Goal: Check status: Check status

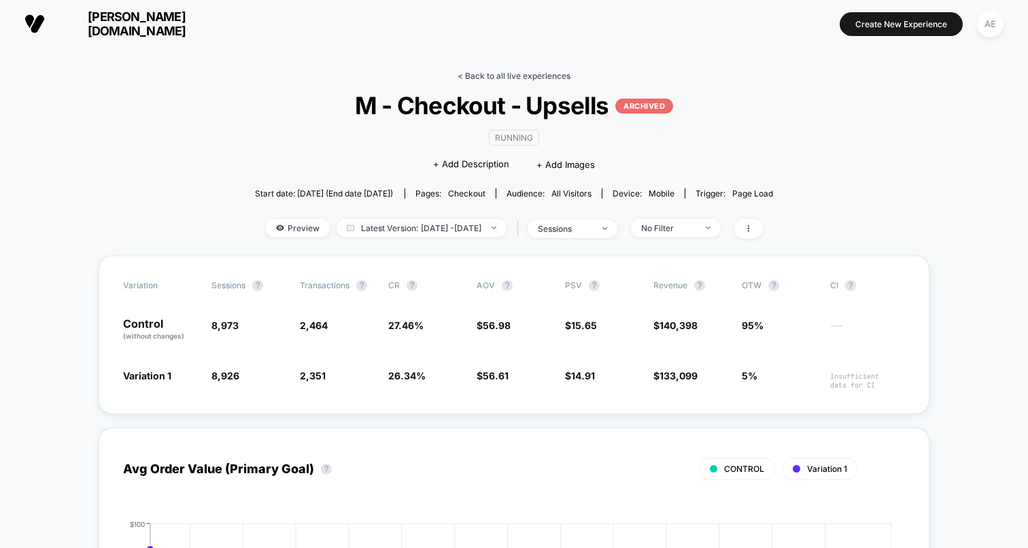
click at [539, 71] on link "< Back to all live experiences" at bounding box center [514, 76] width 113 height 10
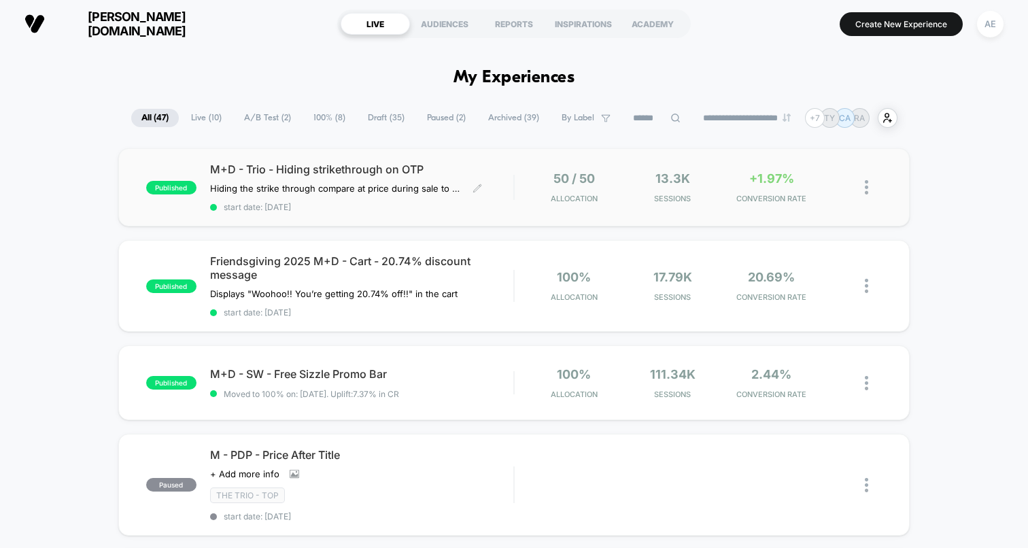
click at [413, 171] on span "M+D - Trio - Hiding strikethrough on OTP" at bounding box center [361, 170] width 303 height 14
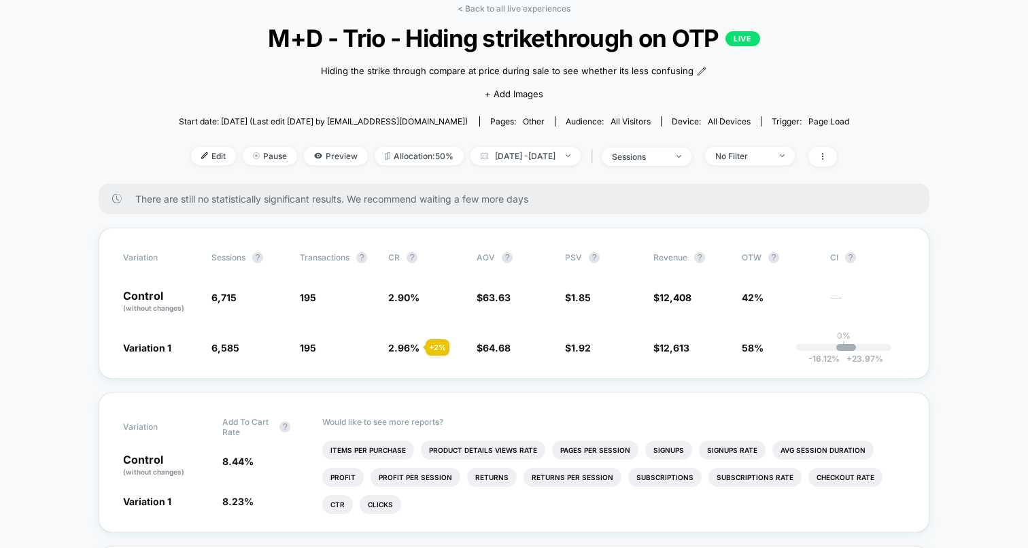
scroll to position [69, 0]
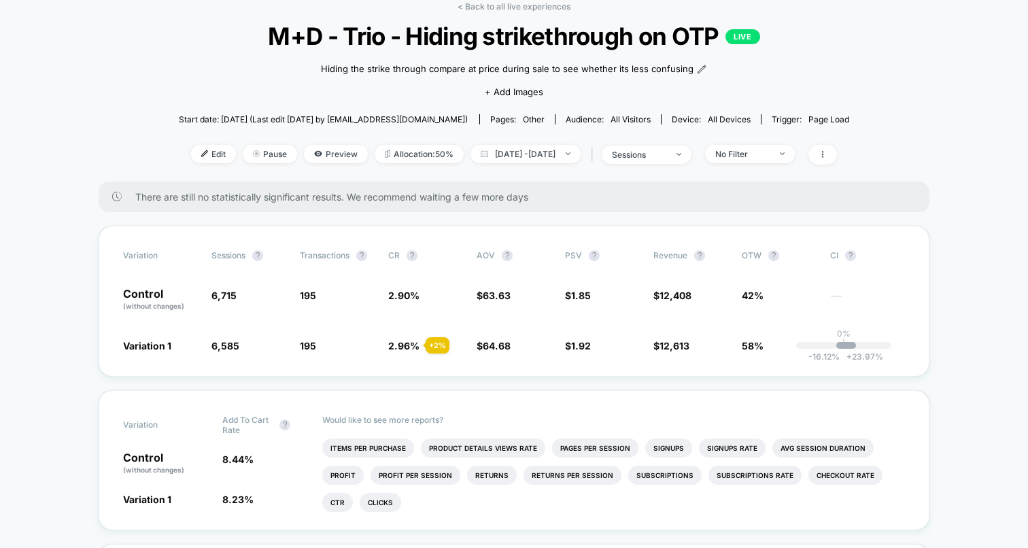
click at [664, 167] on div "< Back to all live experiences M+D - Trio - Hiding strikethrough on OTP LIVE Hi…" at bounding box center [514, 91] width 671 height 180
click at [664, 165] on div "< Back to all live experiences M+D - Trio - Hiding strikethrough on OTP LIVE Hi…" at bounding box center [514, 91] width 671 height 180
click at [734, 159] on span "No Filter" at bounding box center [750, 154] width 90 height 18
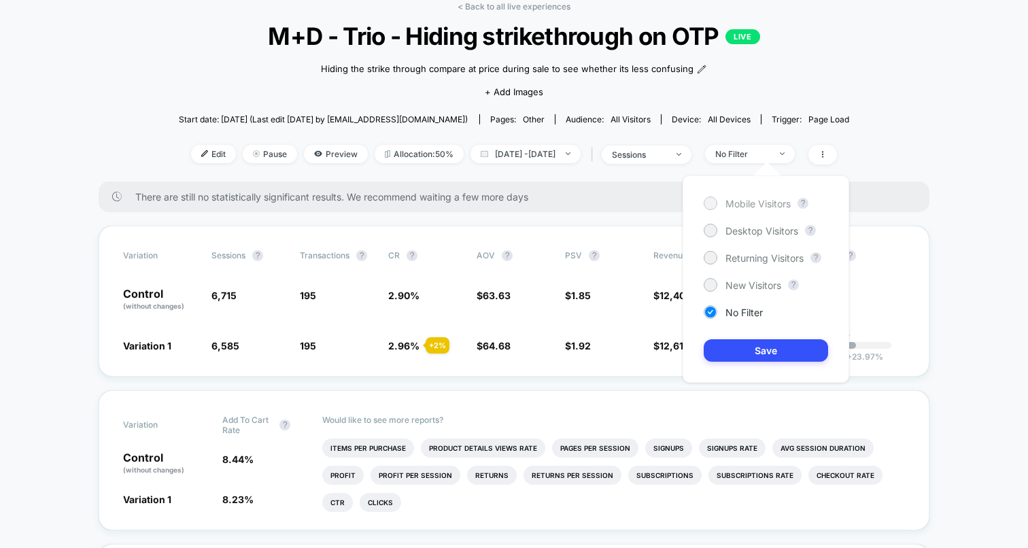
click at [721, 206] on div "Mobile Visitors" at bounding box center [747, 204] width 87 height 14
click at [765, 353] on button "Save" at bounding box center [766, 350] width 124 height 22
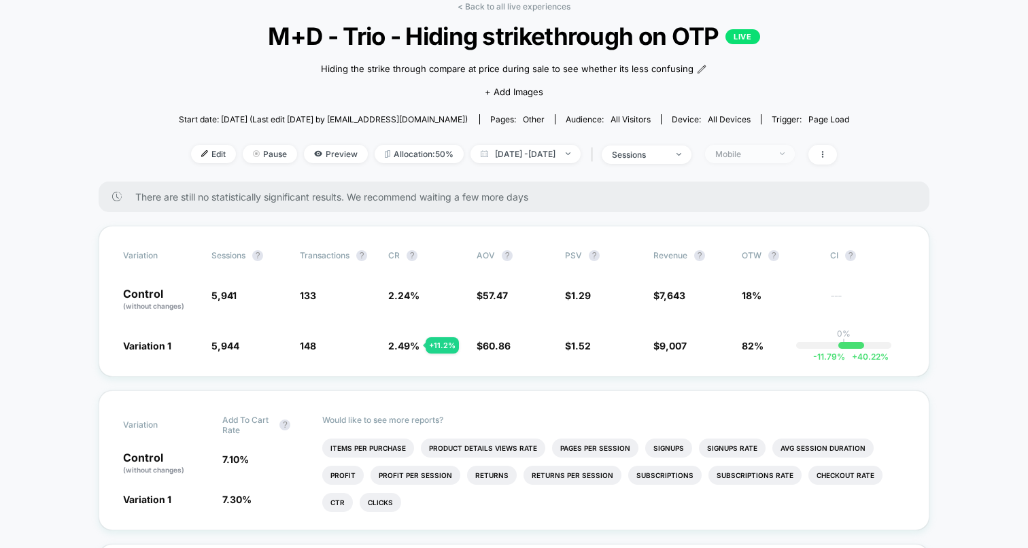
click at [770, 154] on div "Mobile" at bounding box center [742, 154] width 54 height 10
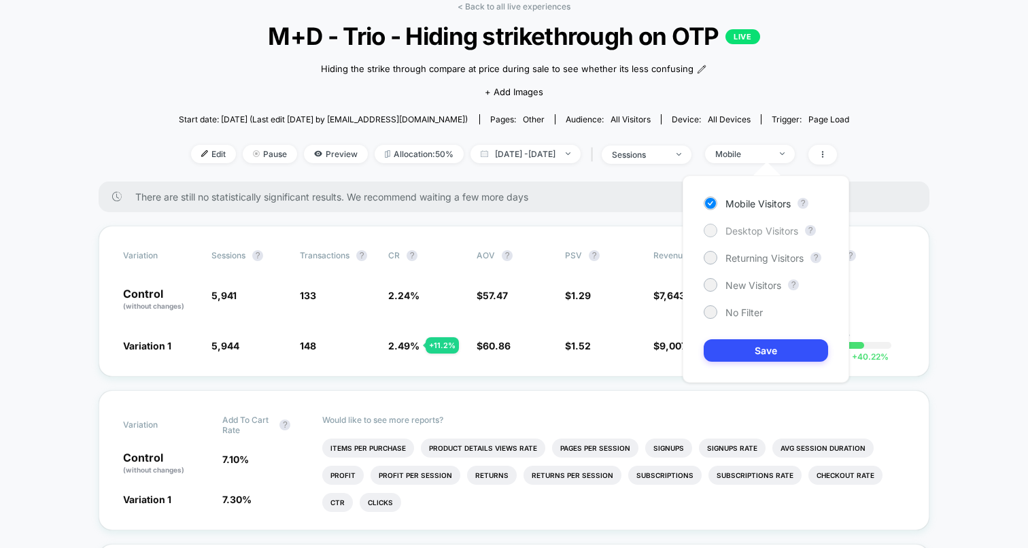
click at [753, 225] on span "Desktop Visitors" at bounding box center [762, 231] width 73 height 12
click at [754, 340] on button "Save" at bounding box center [766, 350] width 124 height 22
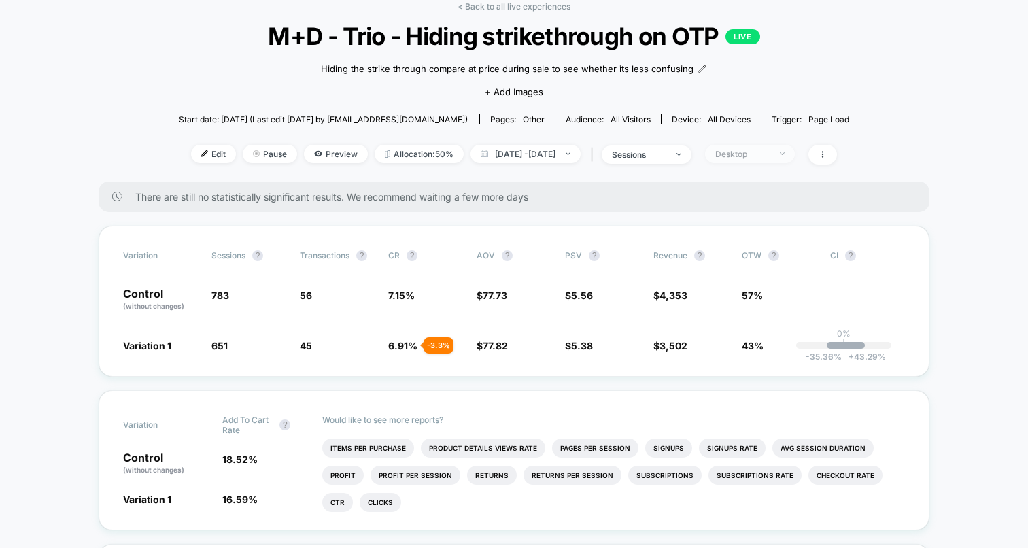
click at [761, 160] on span "Desktop" at bounding box center [750, 154] width 90 height 18
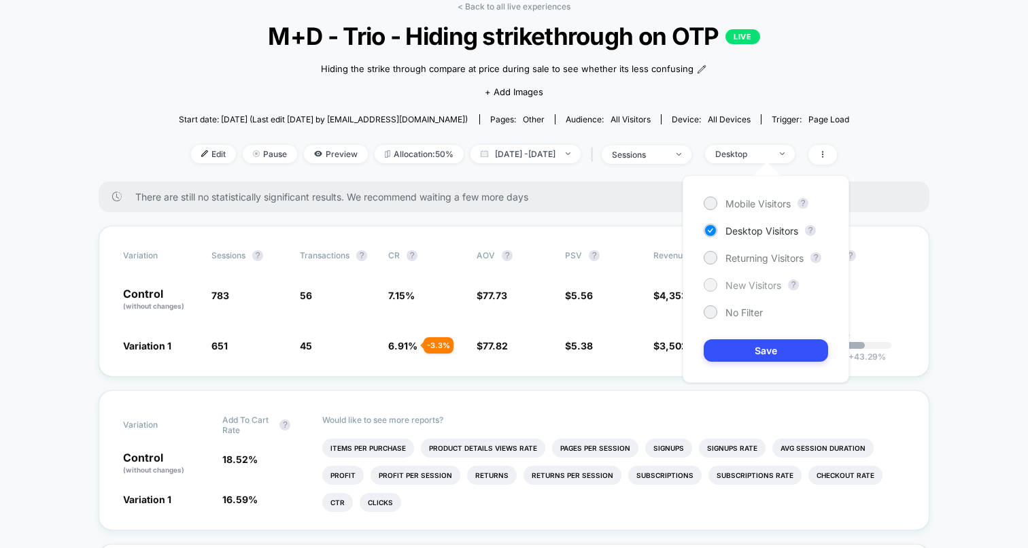
click at [746, 288] on span "New Visitors" at bounding box center [754, 285] width 56 height 12
click at [761, 347] on button "Save" at bounding box center [766, 350] width 124 height 22
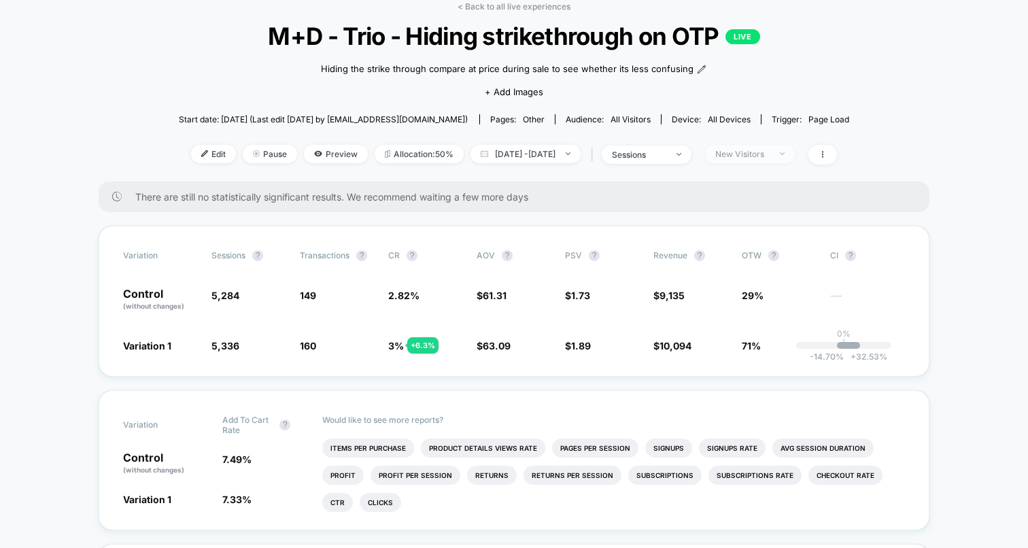
click at [764, 150] on div "New Visitors" at bounding box center [742, 154] width 54 height 10
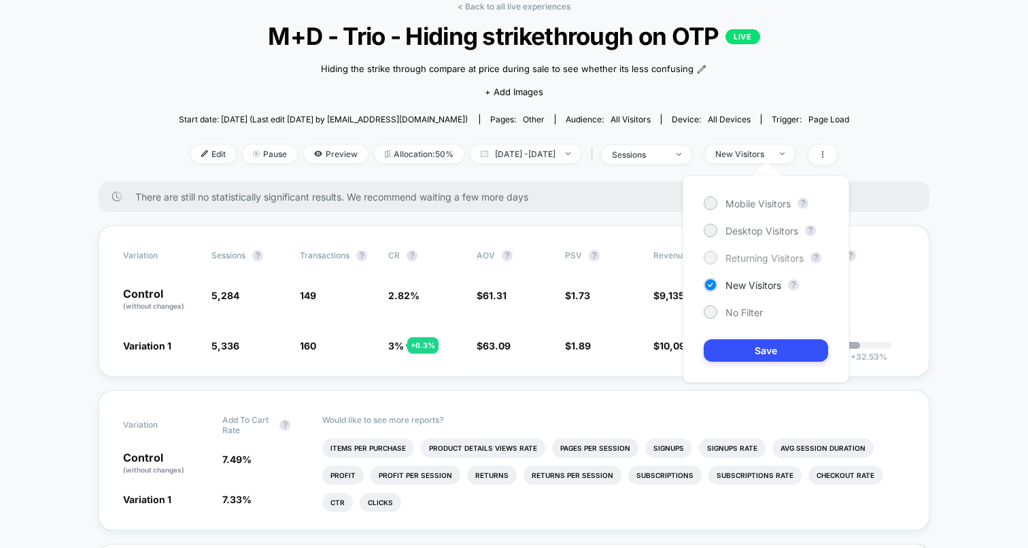
click at [760, 258] on span "Returning Visitors" at bounding box center [765, 258] width 78 height 12
click at [767, 351] on button "Save" at bounding box center [766, 350] width 124 height 22
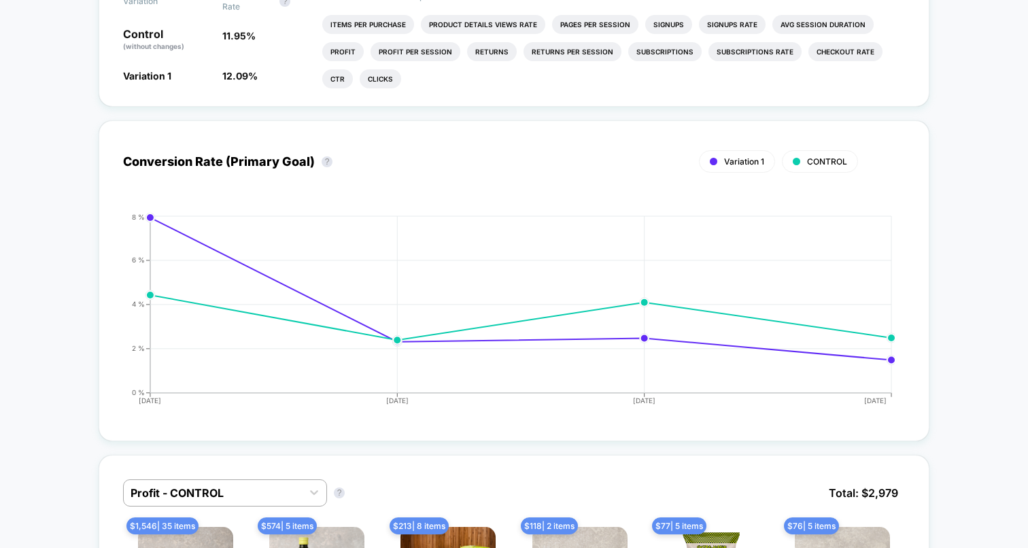
scroll to position [611, 0]
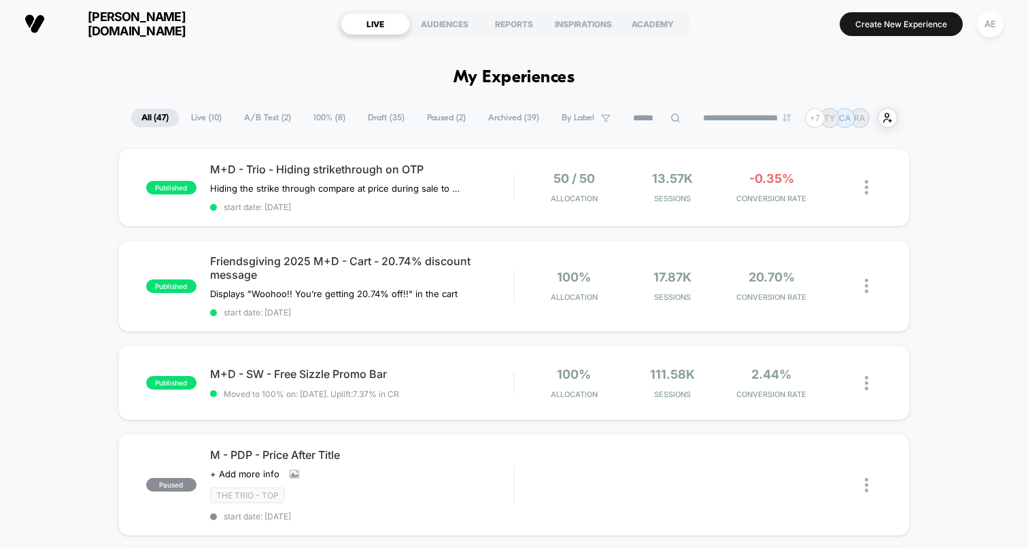
click at [390, 159] on div "published M+D - Trio - Hiding strikethrough on OTP Hiding the strike through co…" at bounding box center [513, 187] width 791 height 78
click at [313, 175] on span "M+D - Trio - Hiding strikethrough on OTP" at bounding box center [361, 170] width 303 height 14
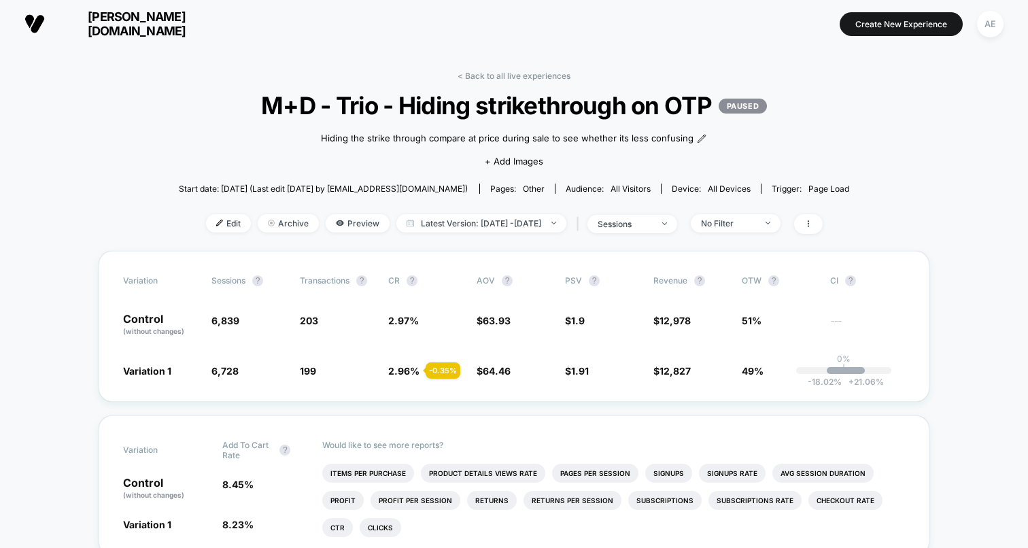
click at [376, 190] on span "Start date: [DATE] (Last edit [DATE] by [EMAIL_ADDRESS][DOMAIN_NAME])" at bounding box center [323, 189] width 289 height 10
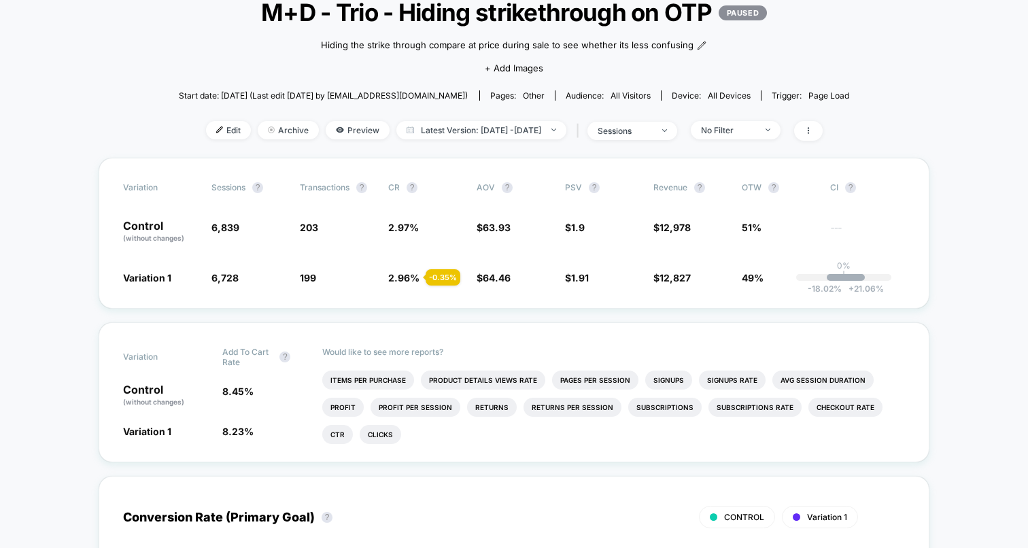
scroll to position [101, 0]
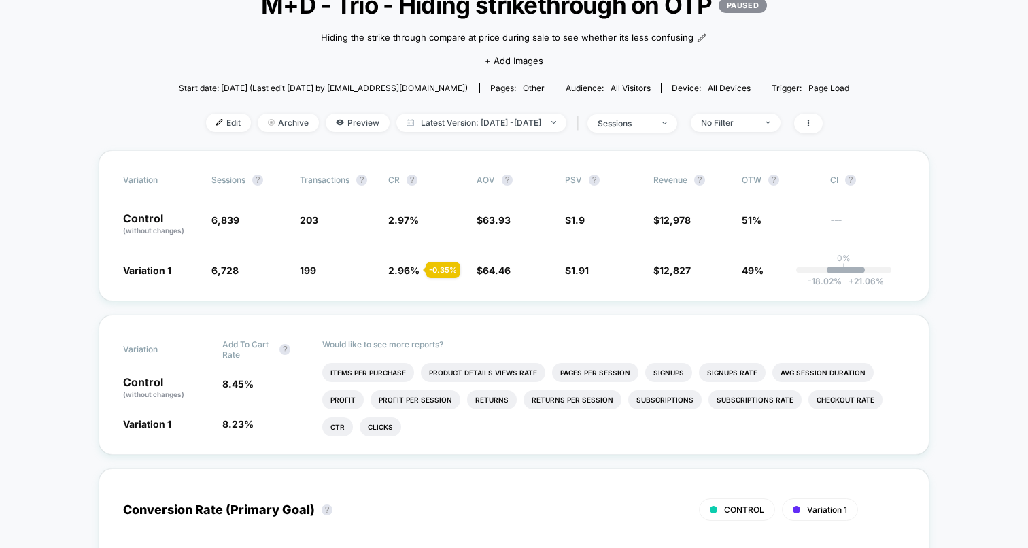
click at [362, 90] on span "Start date: [DATE] (Last edit [DATE] by [EMAIL_ADDRESS][DOMAIN_NAME])" at bounding box center [323, 88] width 289 height 10
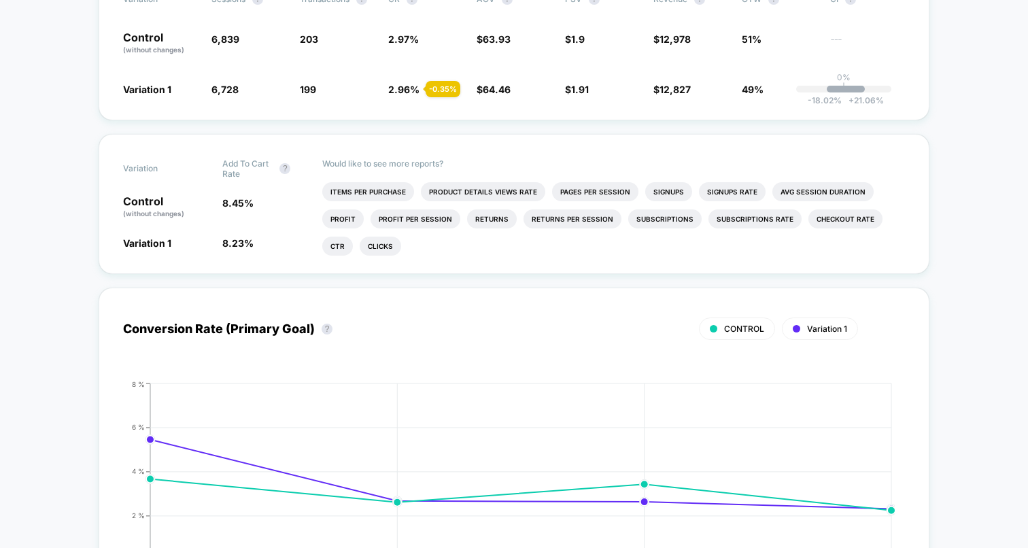
scroll to position [0, 0]
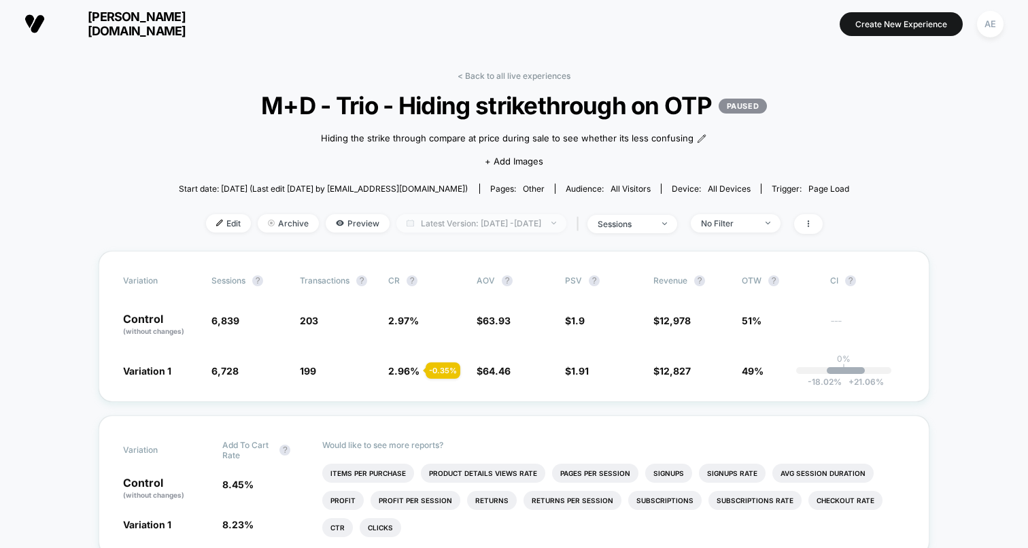
click at [554, 222] on span "Latest Version: [DATE] - [DATE]" at bounding box center [481, 223] width 170 height 18
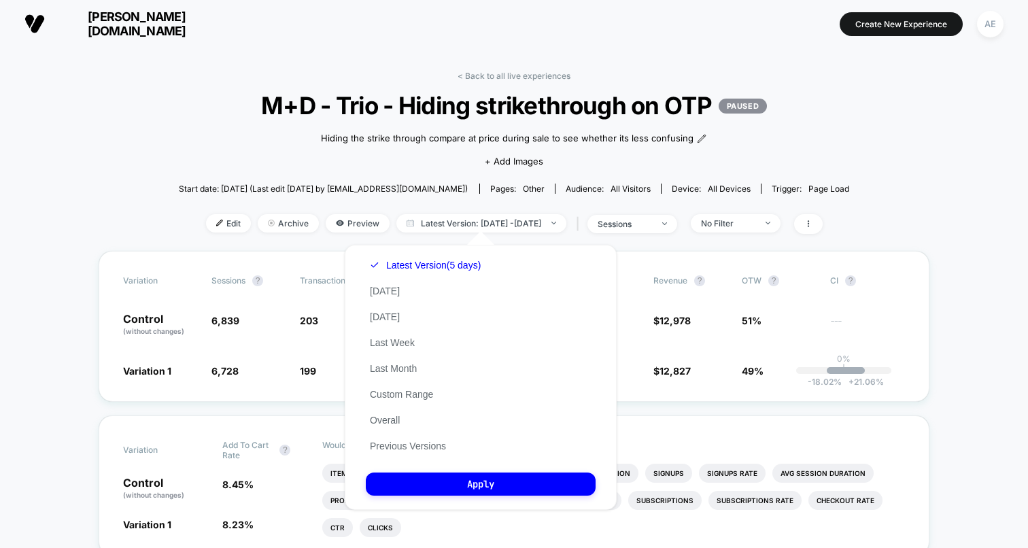
click at [432, 454] on div "Latest Version (5 days) [DATE] [DATE] Last Week Last Month Custom Range Overall…" at bounding box center [425, 355] width 119 height 207
click at [432, 452] on div "Latest Version (5 days) [DATE] [DATE] Last Week Last Month Custom Range Overall…" at bounding box center [425, 355] width 119 height 207
click at [432, 443] on button "Previous Versions" at bounding box center [408, 446] width 84 height 12
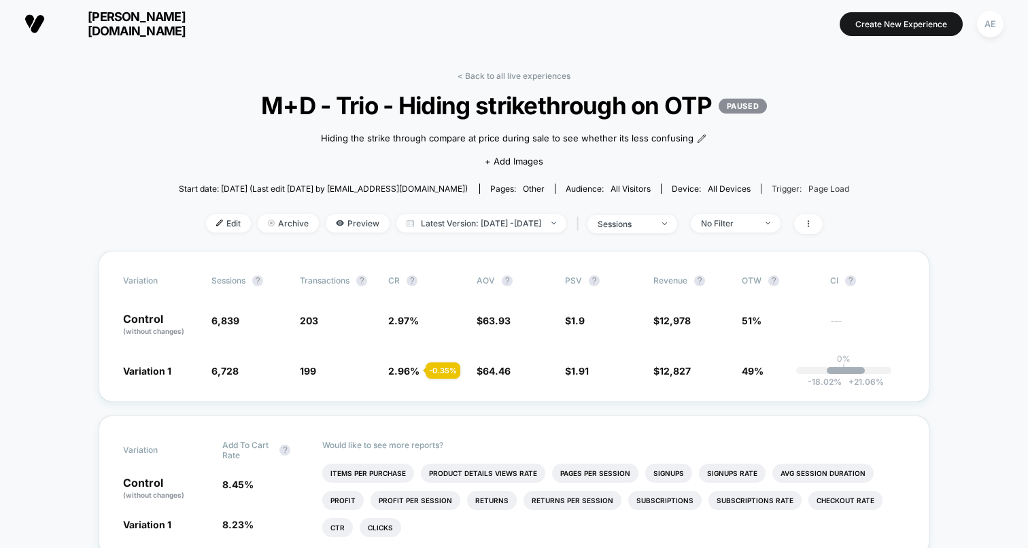
click at [808, 185] on span "Page Load" at bounding box center [828, 189] width 41 height 10
click at [239, 180] on span "Start date: [DATE] (Last edit [DATE] by [EMAIL_ADDRESS][DOMAIN_NAME])" at bounding box center [323, 189] width 289 height 24
click at [823, 217] on span at bounding box center [808, 224] width 29 height 20
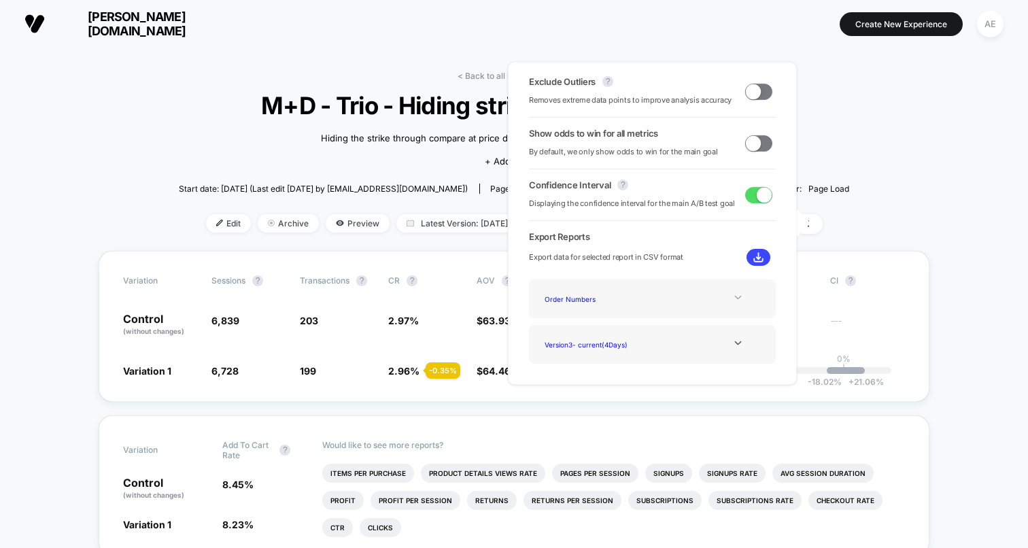
click at [734, 299] on icon at bounding box center [738, 297] width 10 height 10
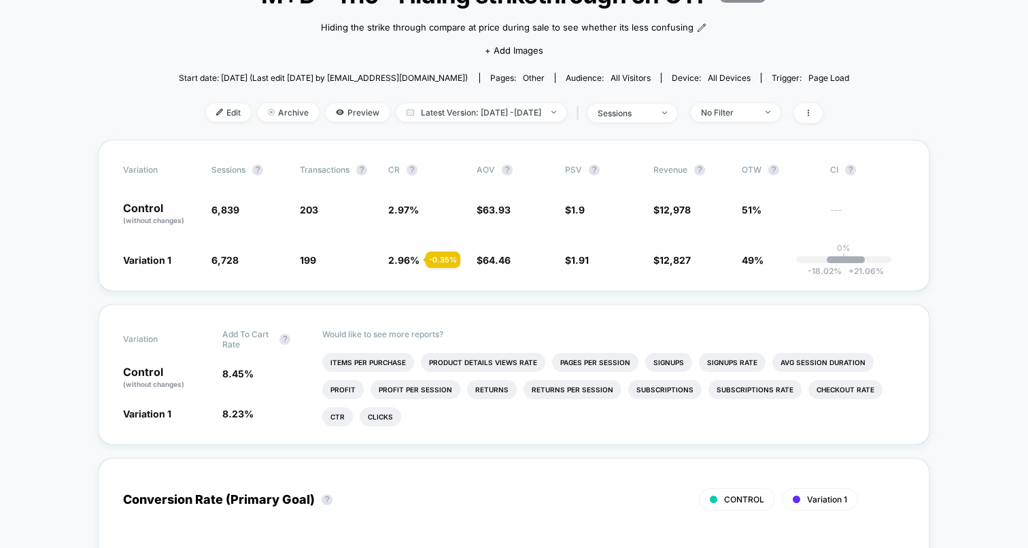
scroll to position [105, 0]
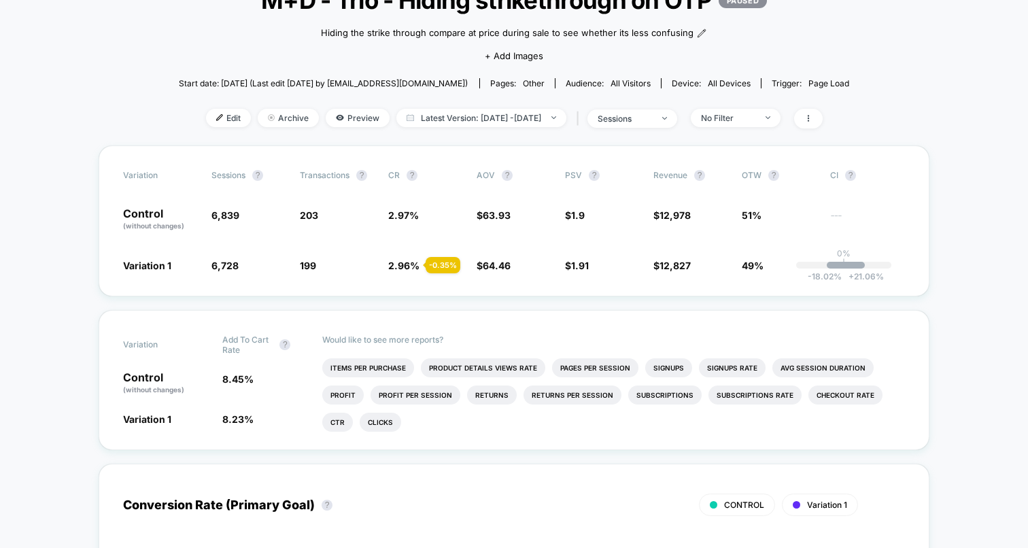
click at [361, 85] on span "Start date: [DATE] (Last edit [DATE] by [EMAIL_ADDRESS][DOMAIN_NAME])" at bounding box center [323, 83] width 289 height 10
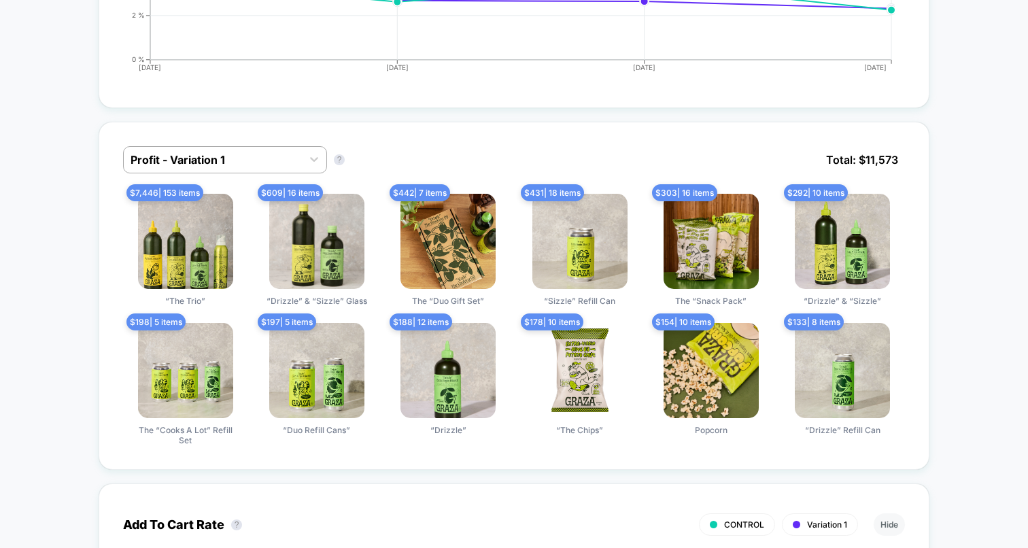
scroll to position [0, 0]
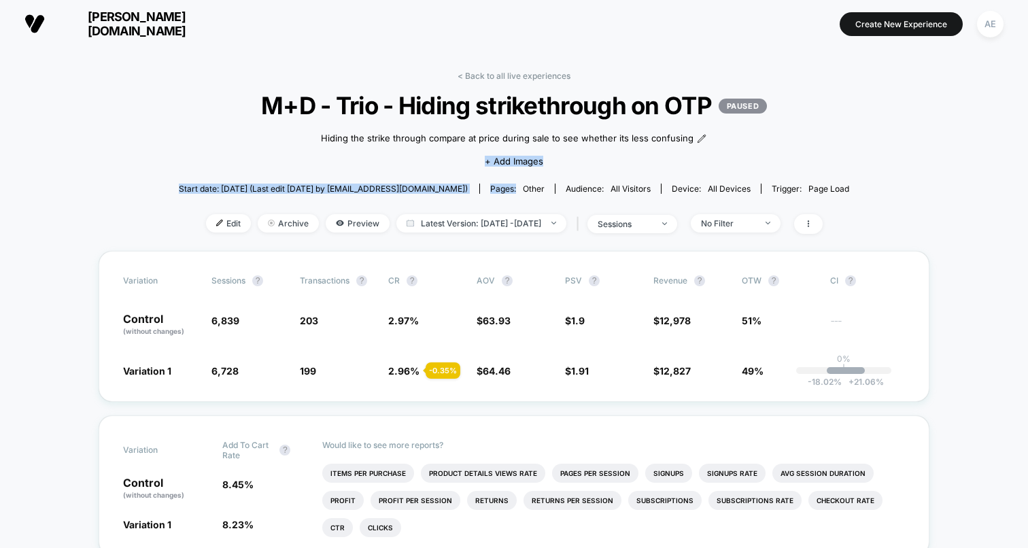
drag, startPoint x: 510, startPoint y: 185, endPoint x: 438, endPoint y: 169, distance: 73.9
click at [438, 169] on div "< Back to all live experiences M+D - Trio - Hiding strikethrough on OTP PAUSED …" at bounding box center [514, 161] width 671 height 180
click at [415, 190] on span "Start date: [DATE] (Last edit [DATE] by [EMAIL_ADDRESS][DOMAIN_NAME])" at bounding box center [323, 189] width 289 height 10
click at [425, 224] on span "Latest Version: [DATE] - [DATE]" at bounding box center [481, 223] width 170 height 18
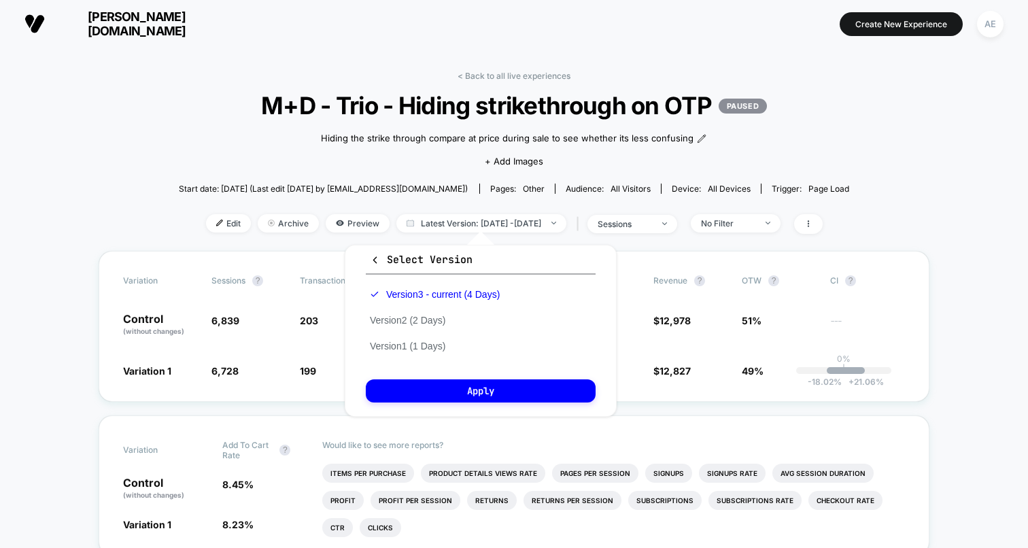
click at [432, 279] on div "Select Version Version 3 - current (4 Days) Version 2 (2 Days) Version 1 (1 Day…" at bounding box center [481, 331] width 272 height 172
click at [377, 265] on span "Select Version" at bounding box center [421, 260] width 103 height 14
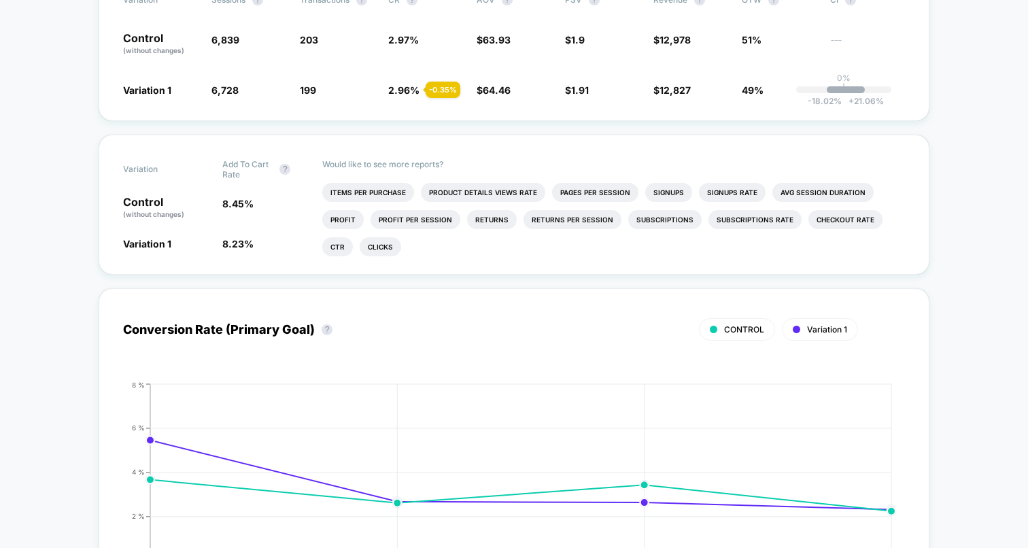
scroll to position [282, 0]
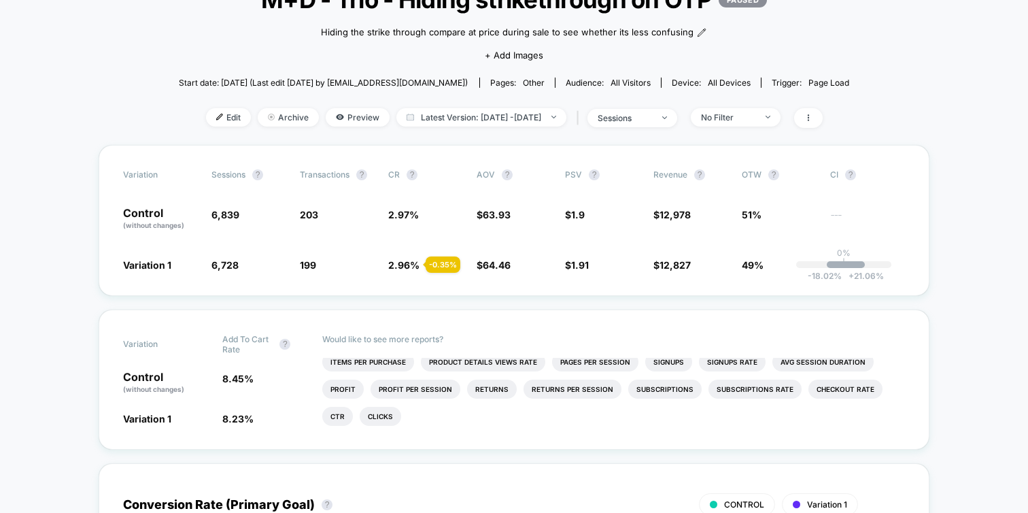
scroll to position [0, 0]
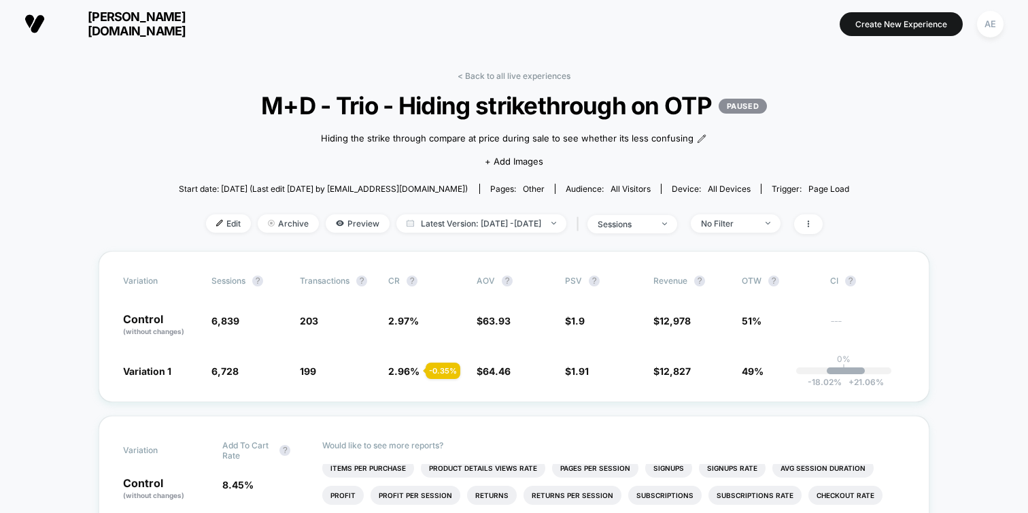
click at [228, 188] on span "Start date: [DATE] (Last edit [DATE] by [EMAIL_ADDRESS][DOMAIN_NAME])" at bounding box center [323, 189] width 289 height 10
click at [245, 187] on span "Start date: [DATE] (Last edit [DATE] by [EMAIL_ADDRESS][DOMAIN_NAME])" at bounding box center [323, 189] width 289 height 10
click at [310, 192] on span "Start date: [DATE] (Last edit [DATE] by [EMAIL_ADDRESS][DOMAIN_NAME])" at bounding box center [323, 189] width 289 height 10
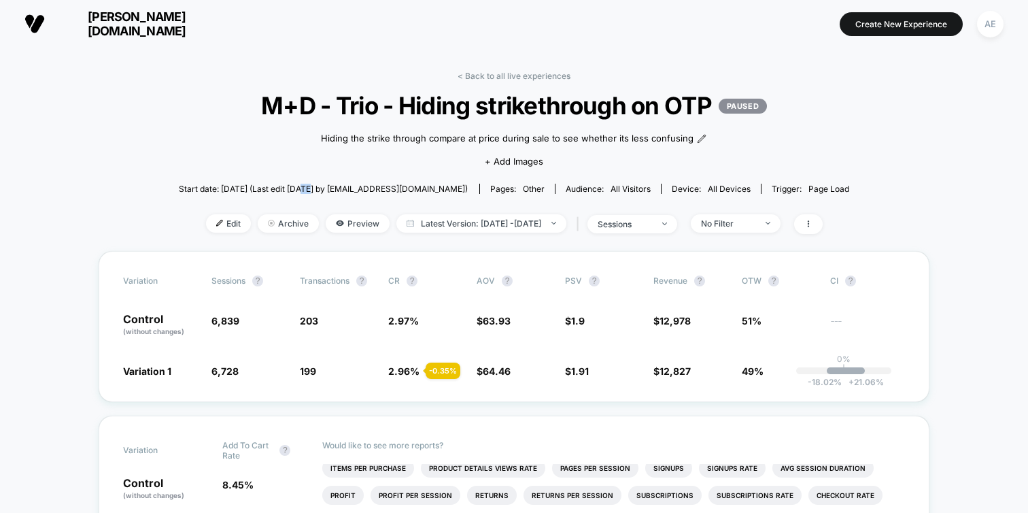
click at [310, 192] on span "Start date: [DATE] (Last edit [DATE] by [EMAIL_ADDRESS][DOMAIN_NAME])" at bounding box center [323, 189] width 289 height 10
click at [324, 190] on span "Start date: [DATE] (Last edit [DATE] by [EMAIL_ADDRESS][DOMAIN_NAME])" at bounding box center [323, 189] width 289 height 10
click at [456, 214] on span "Latest Version: [DATE] - [DATE]" at bounding box center [481, 223] width 170 height 18
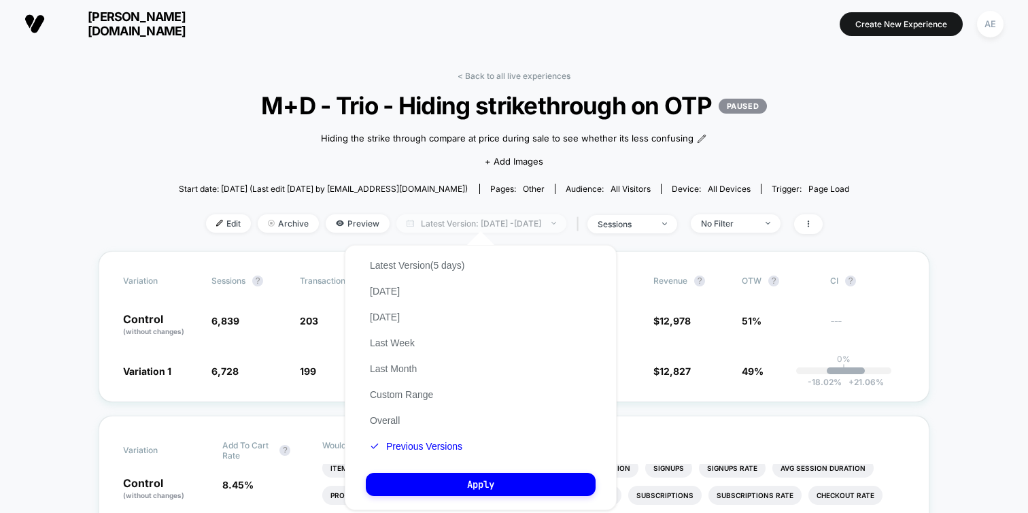
click at [456, 214] on span "Latest Version: [DATE] - [DATE]" at bounding box center [481, 223] width 170 height 18
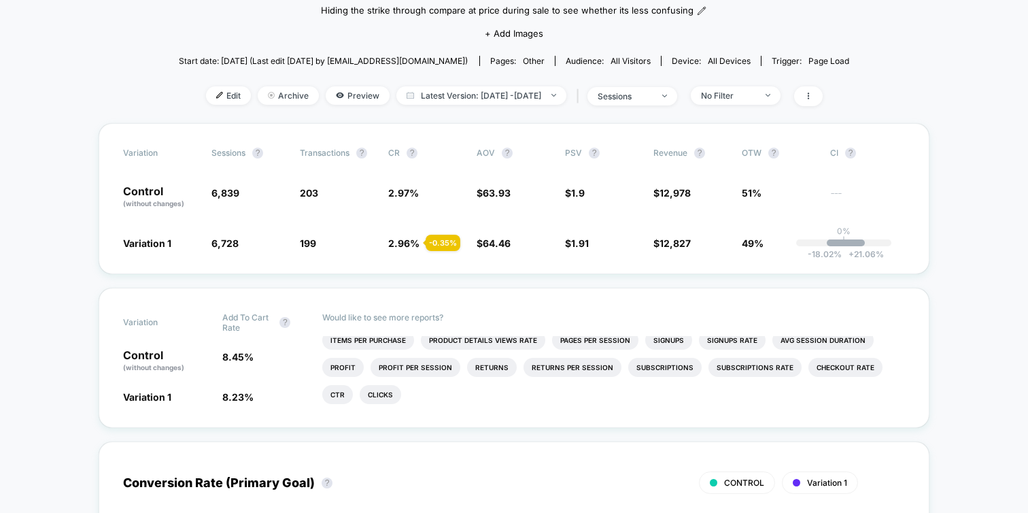
scroll to position [127, 0]
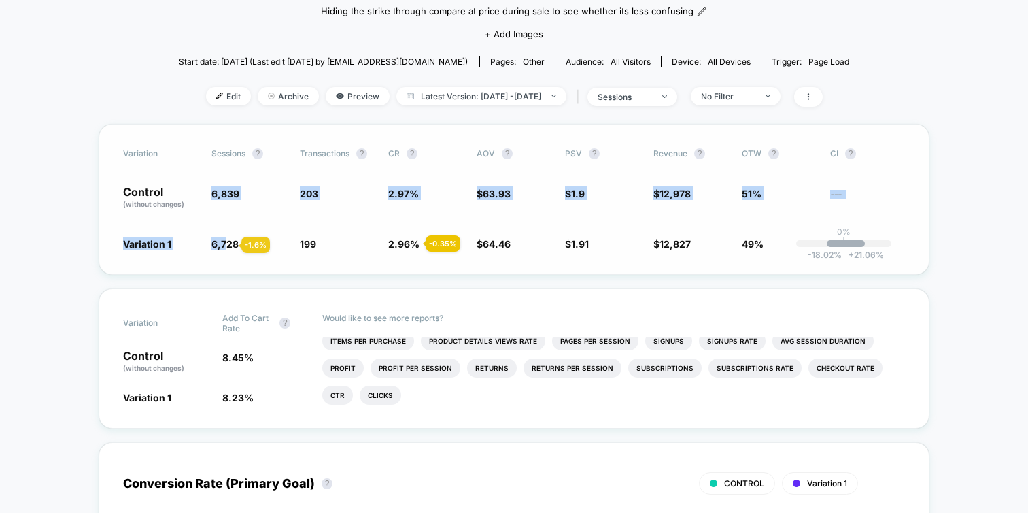
drag, startPoint x: 211, startPoint y: 193, endPoint x: 225, endPoint y: 245, distance: 53.6
click at [225, 245] on div "Variation Sessions ? Transactions ? CR ? AOV ? PSV ? Revenue ? OTW ? CI ? Contr…" at bounding box center [514, 199] width 831 height 151
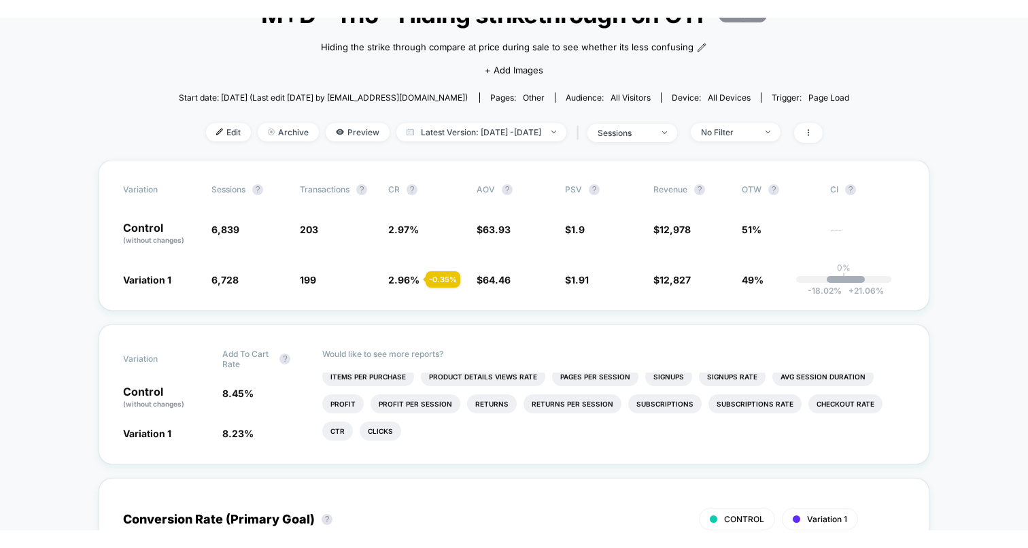
scroll to position [109, 0]
